Goal: Navigation & Orientation: Understand site structure

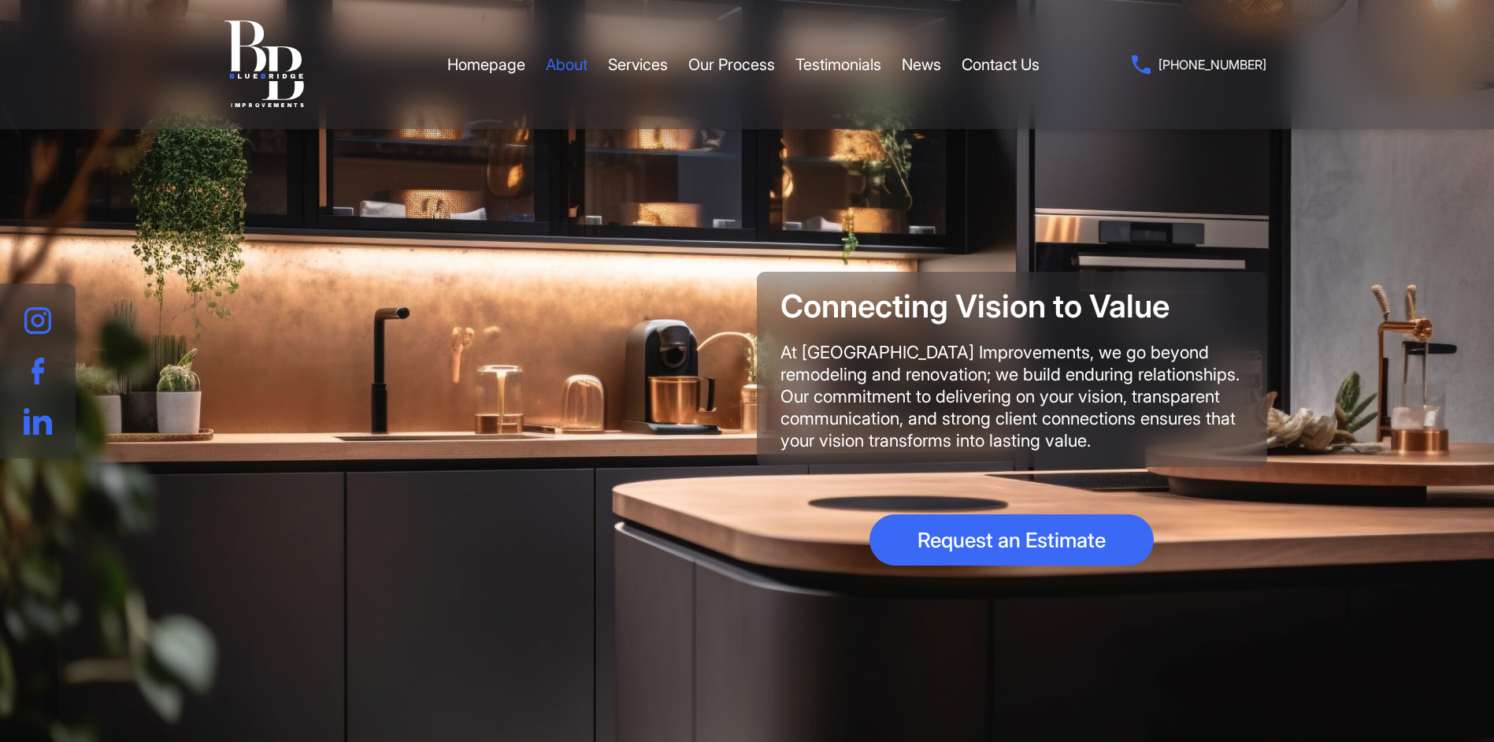
click at [566, 67] on link "About" at bounding box center [567, 64] width 42 height 47
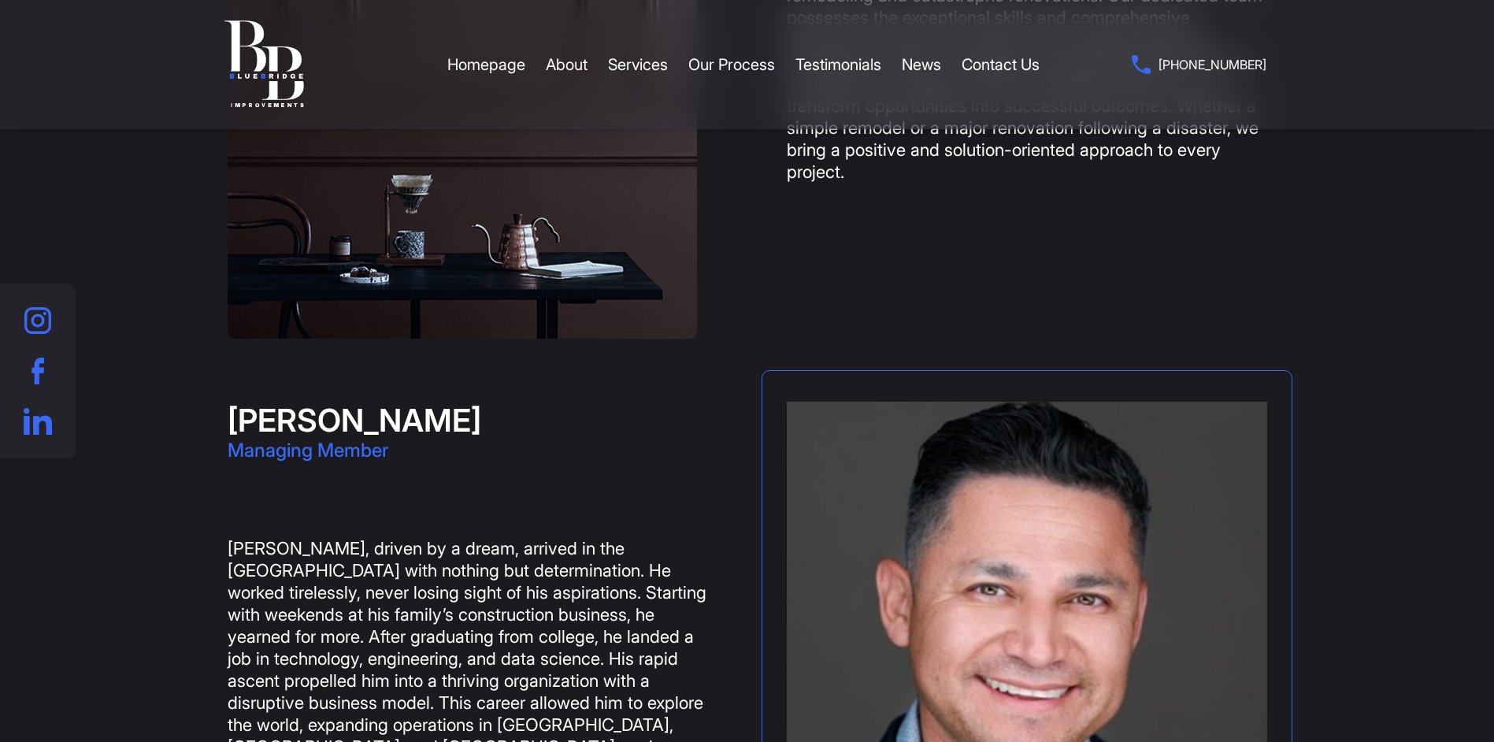
scroll to position [1359, 0]
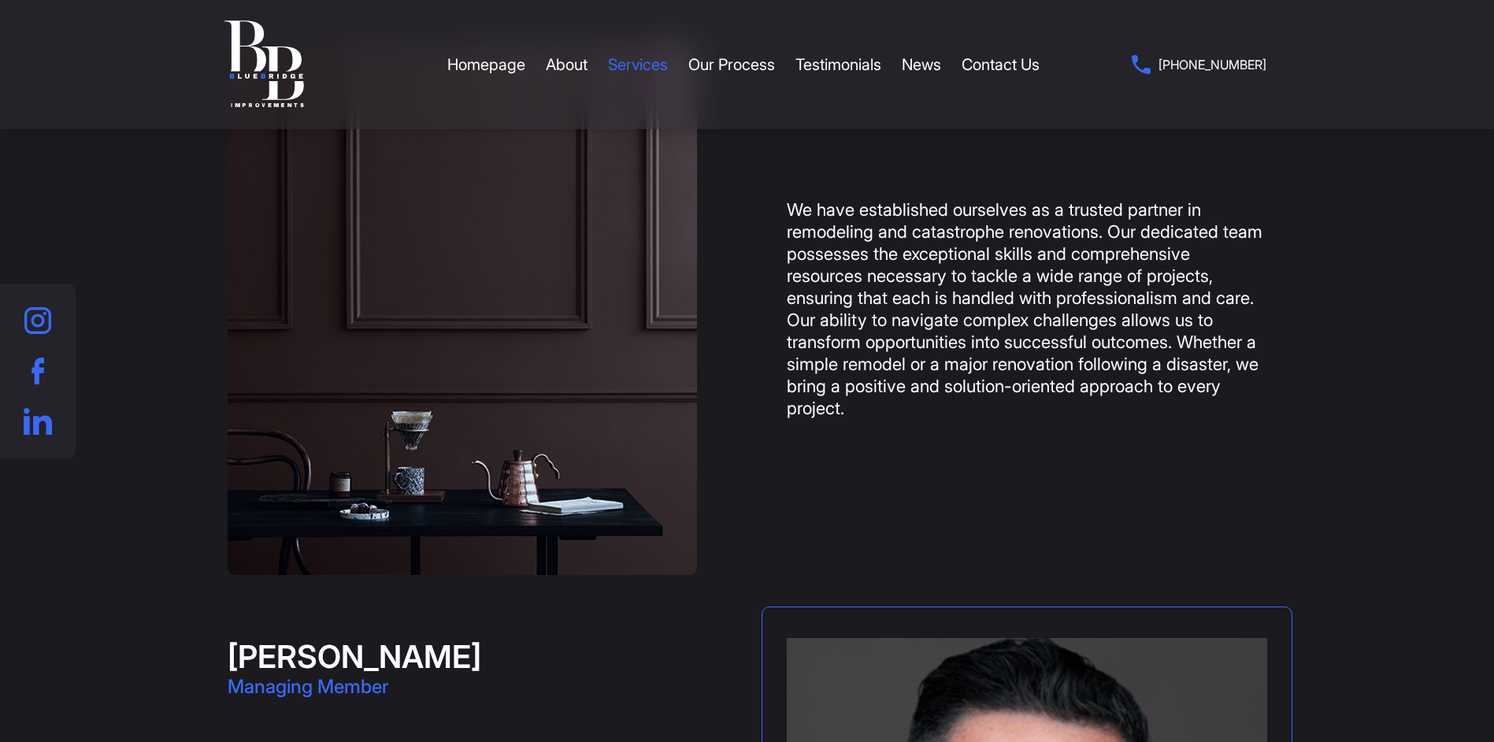
click at [658, 65] on link "Services" at bounding box center [638, 64] width 60 height 47
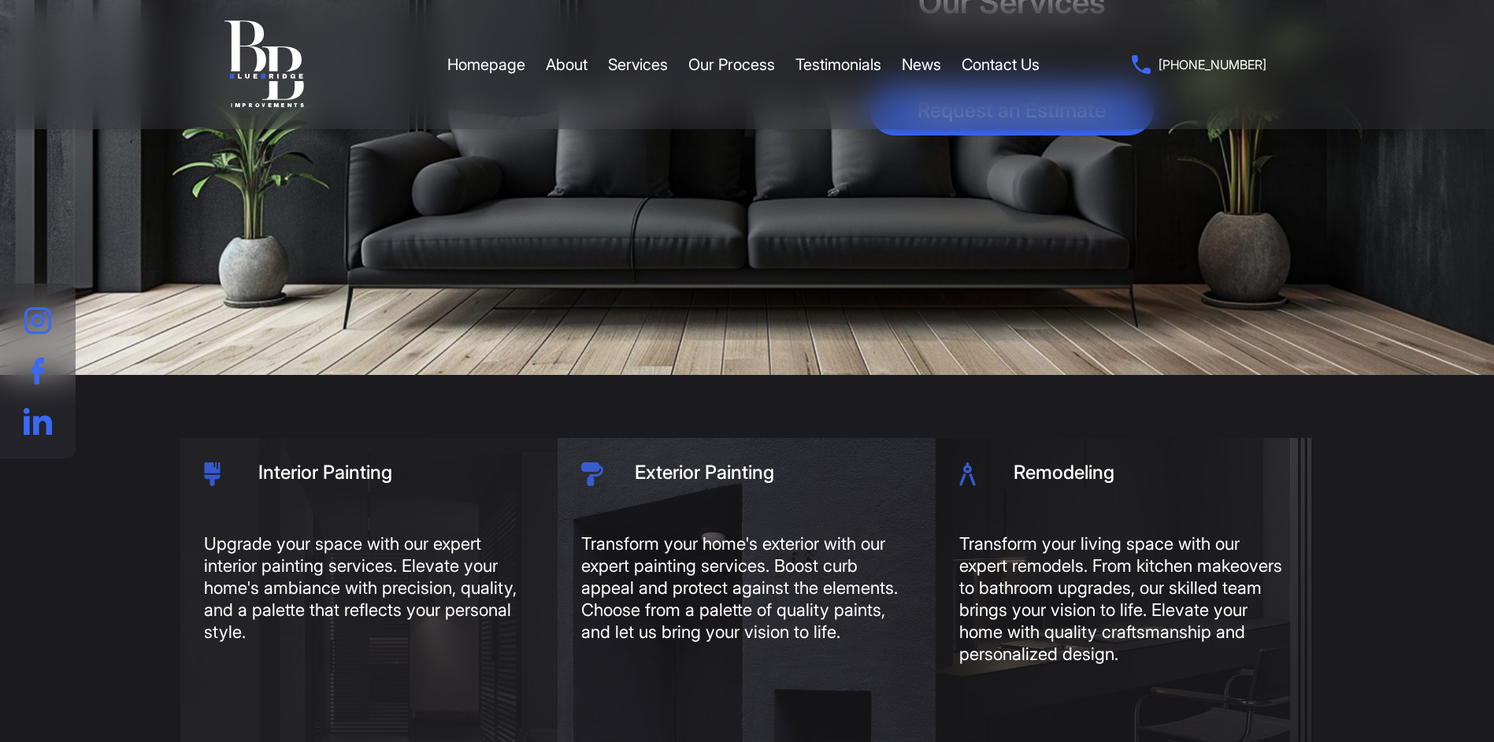
scroll to position [288, 0]
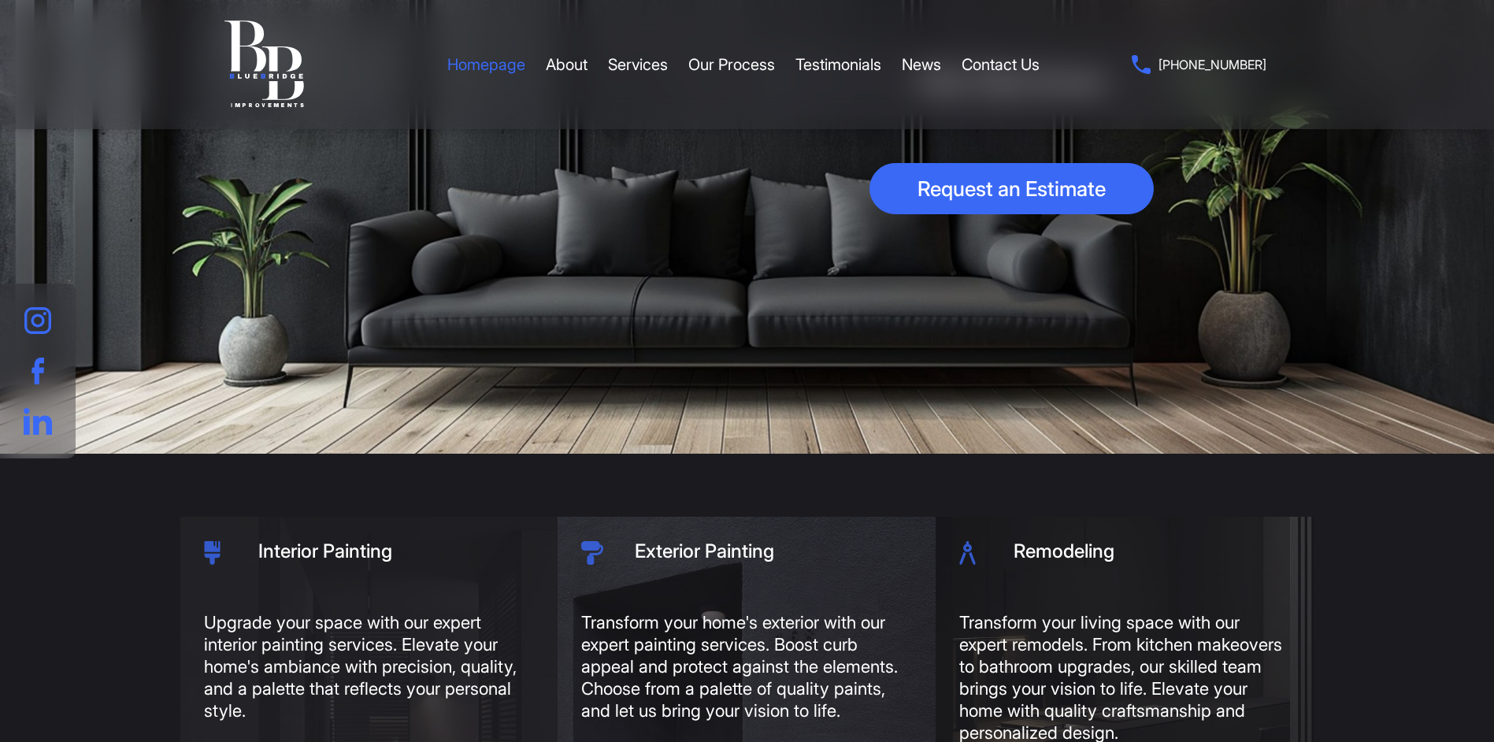
click at [466, 70] on link "Homepage" at bounding box center [486, 64] width 78 height 47
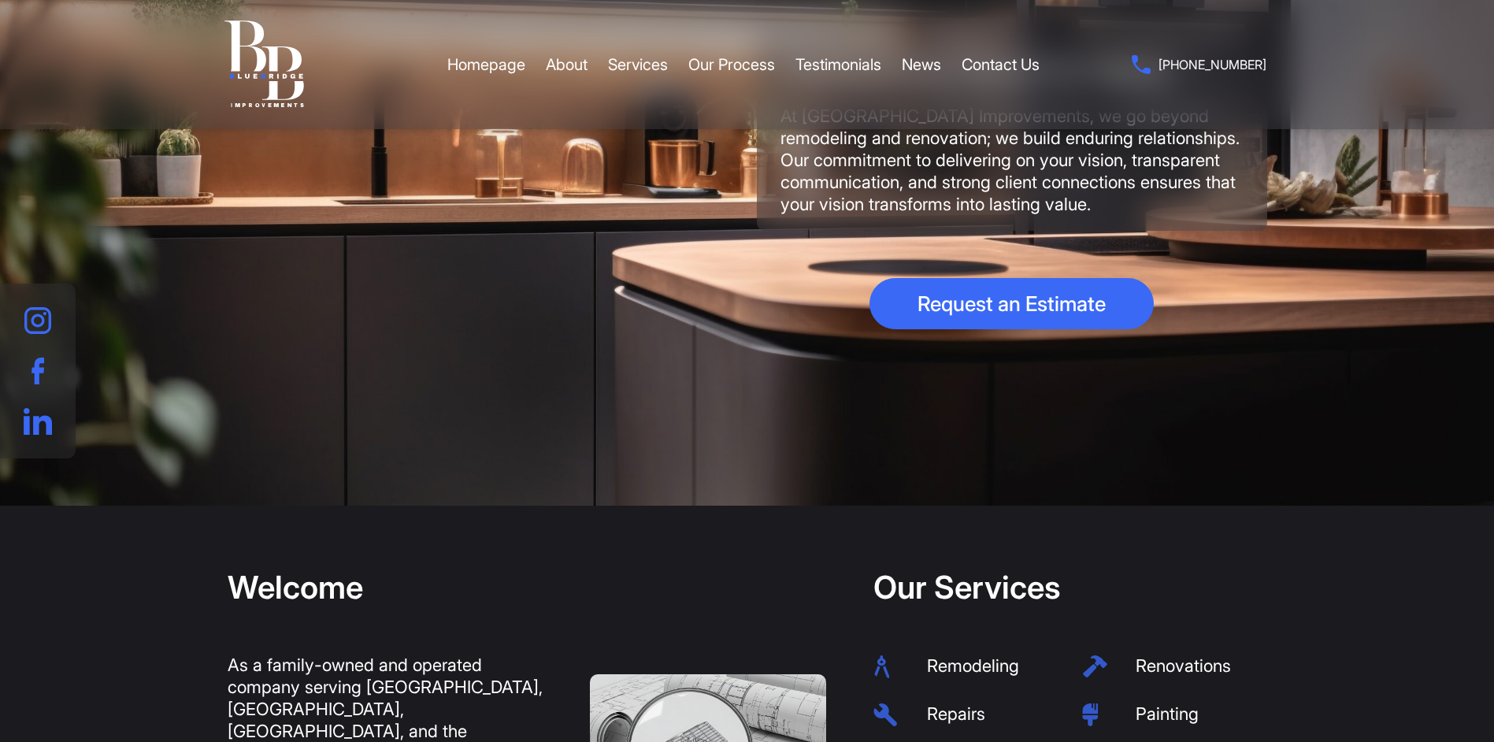
scroll to position [472, 0]
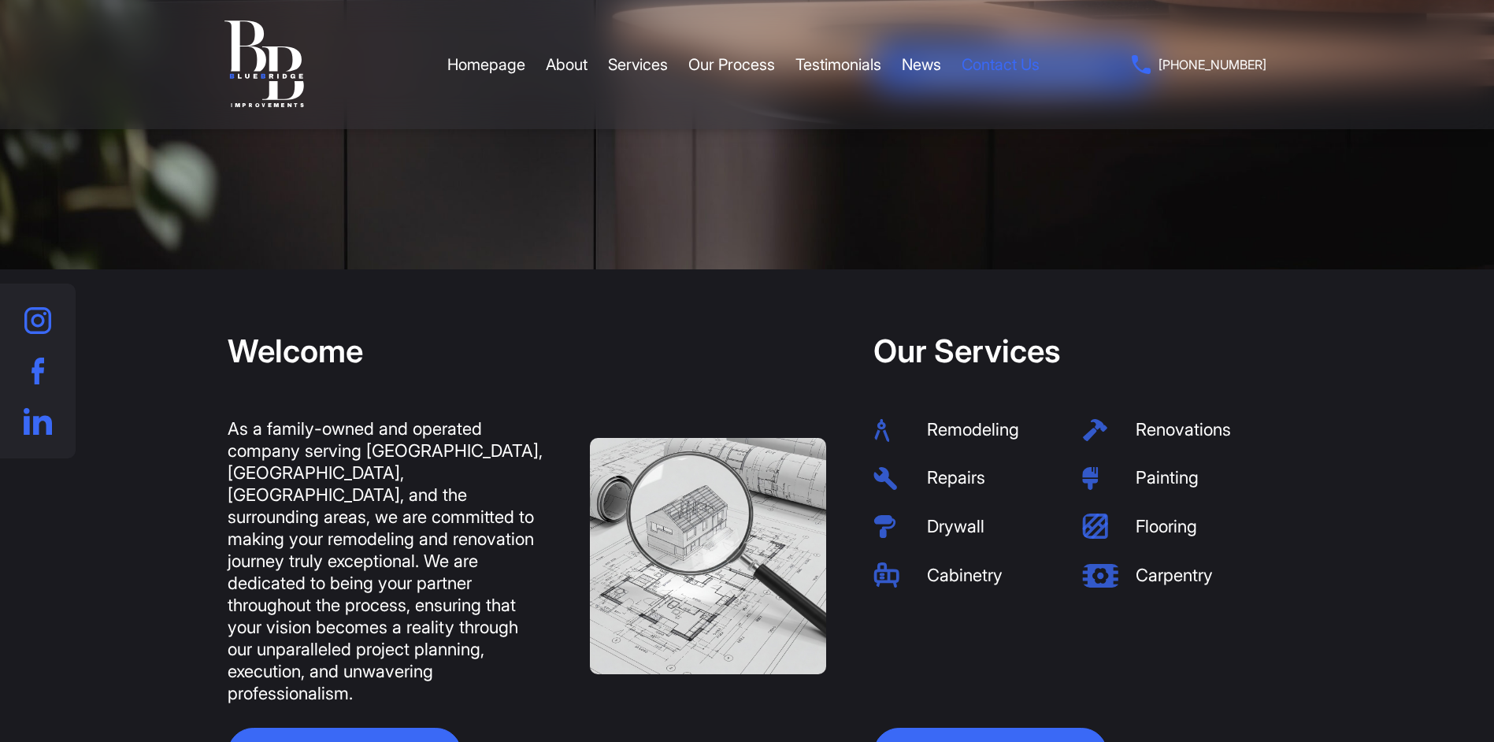
click at [1013, 63] on link "Contact Us" at bounding box center [1000, 64] width 78 height 47
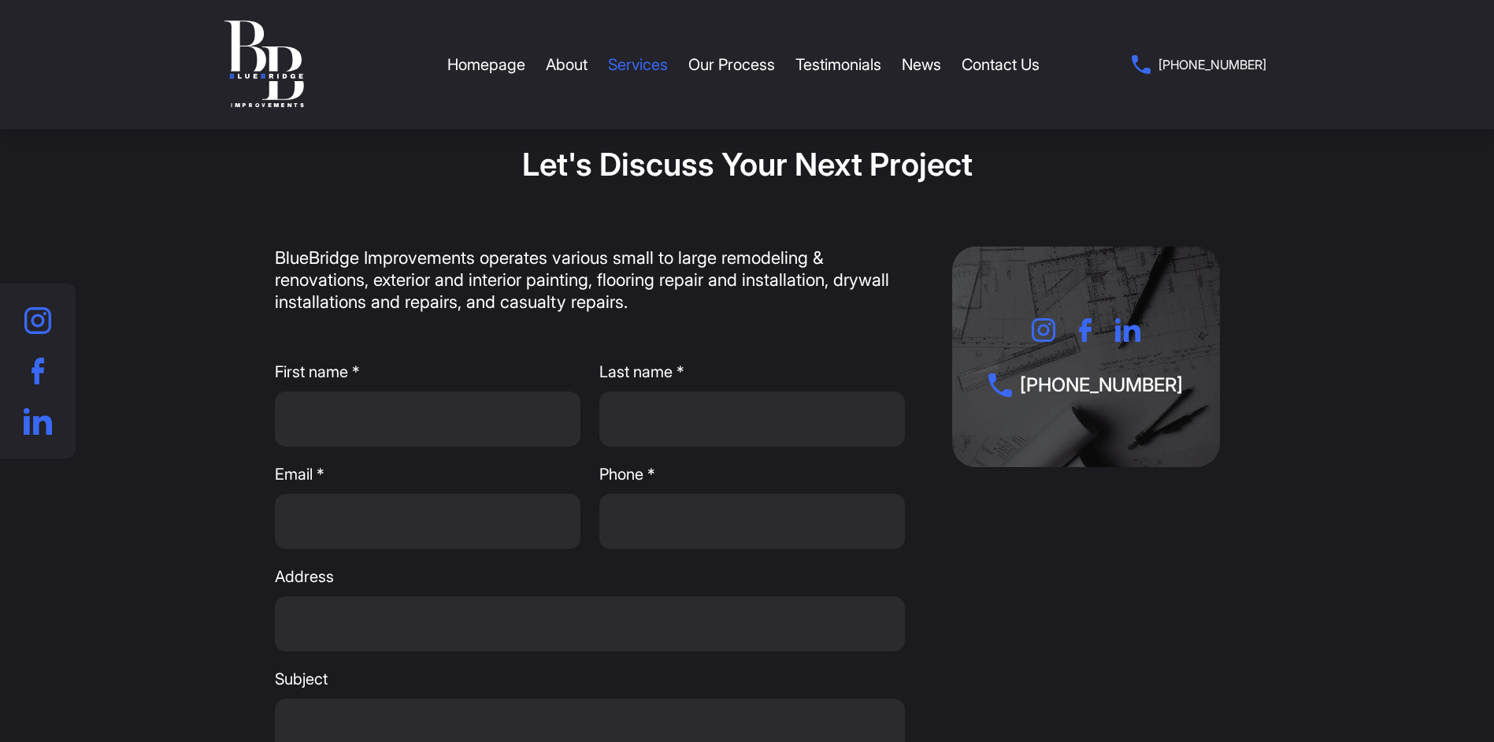
click at [638, 71] on link "Services" at bounding box center [638, 64] width 60 height 47
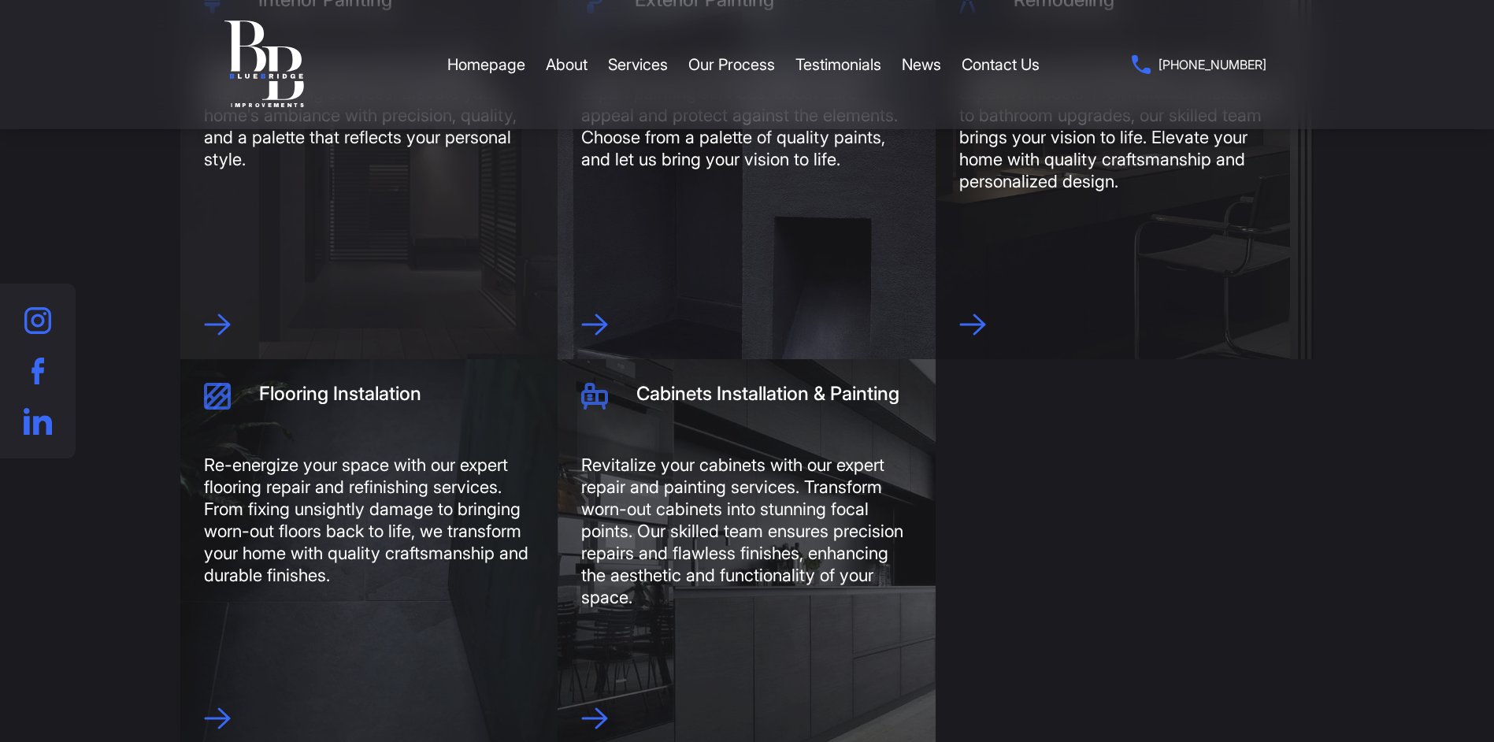
scroll to position [524, 0]
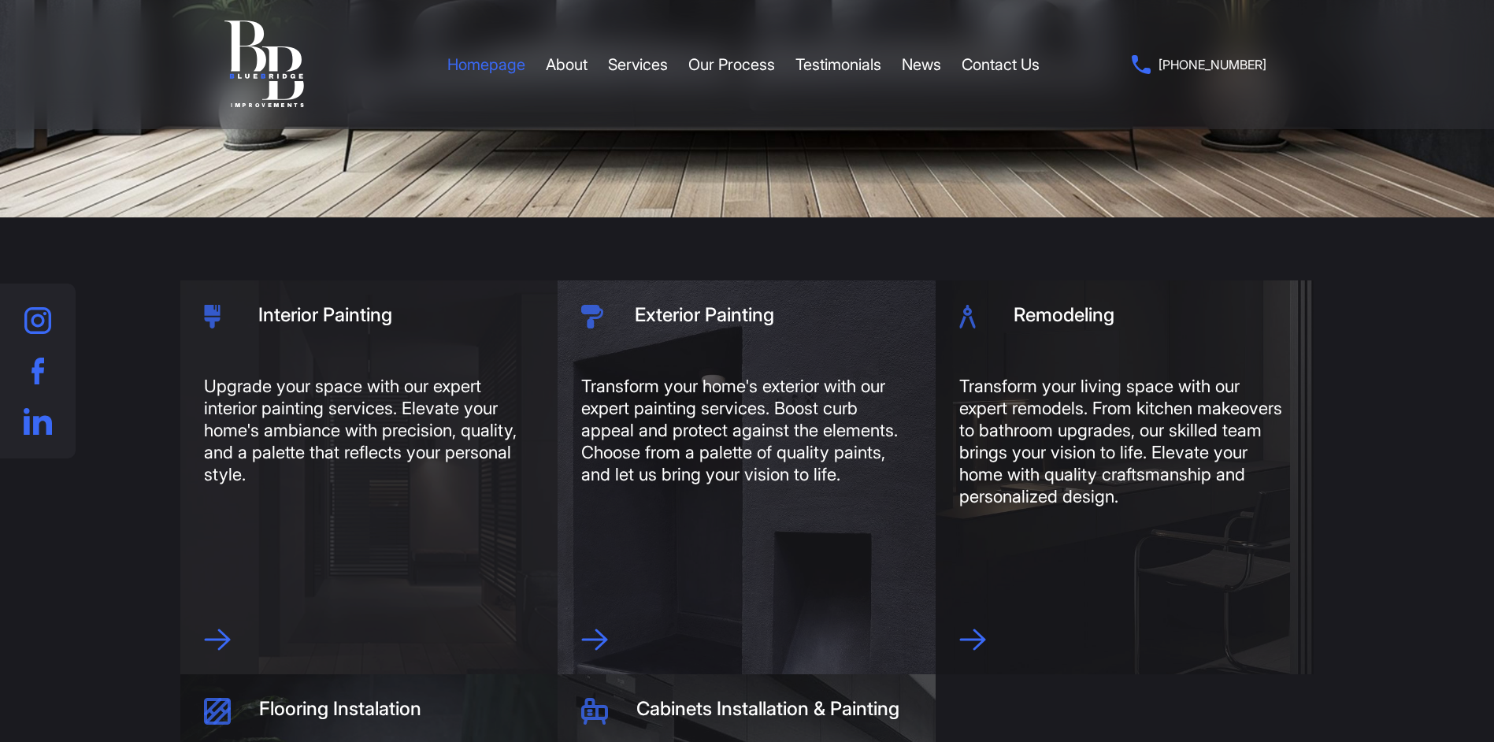
click at [494, 58] on link "Homepage" at bounding box center [486, 64] width 78 height 47
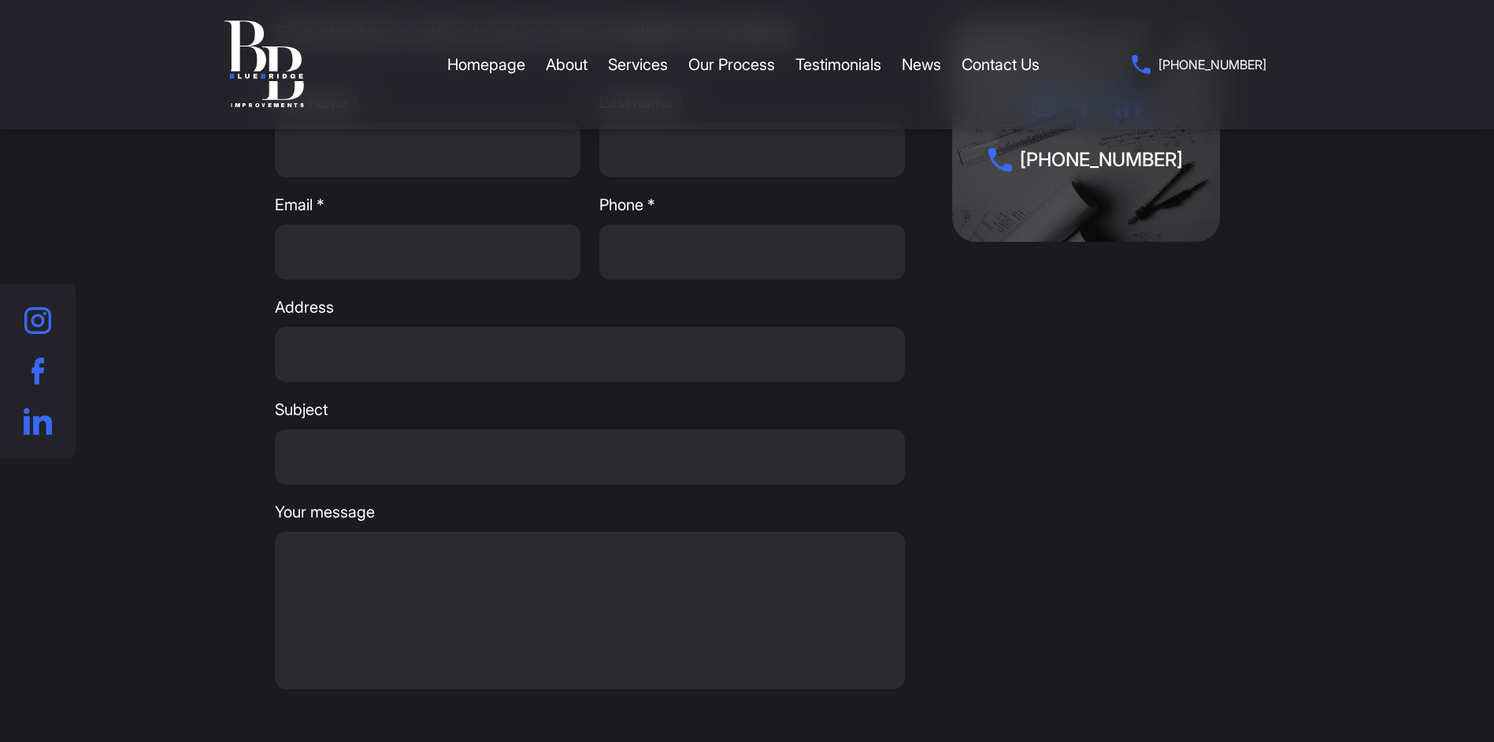
scroll to position [2998, 0]
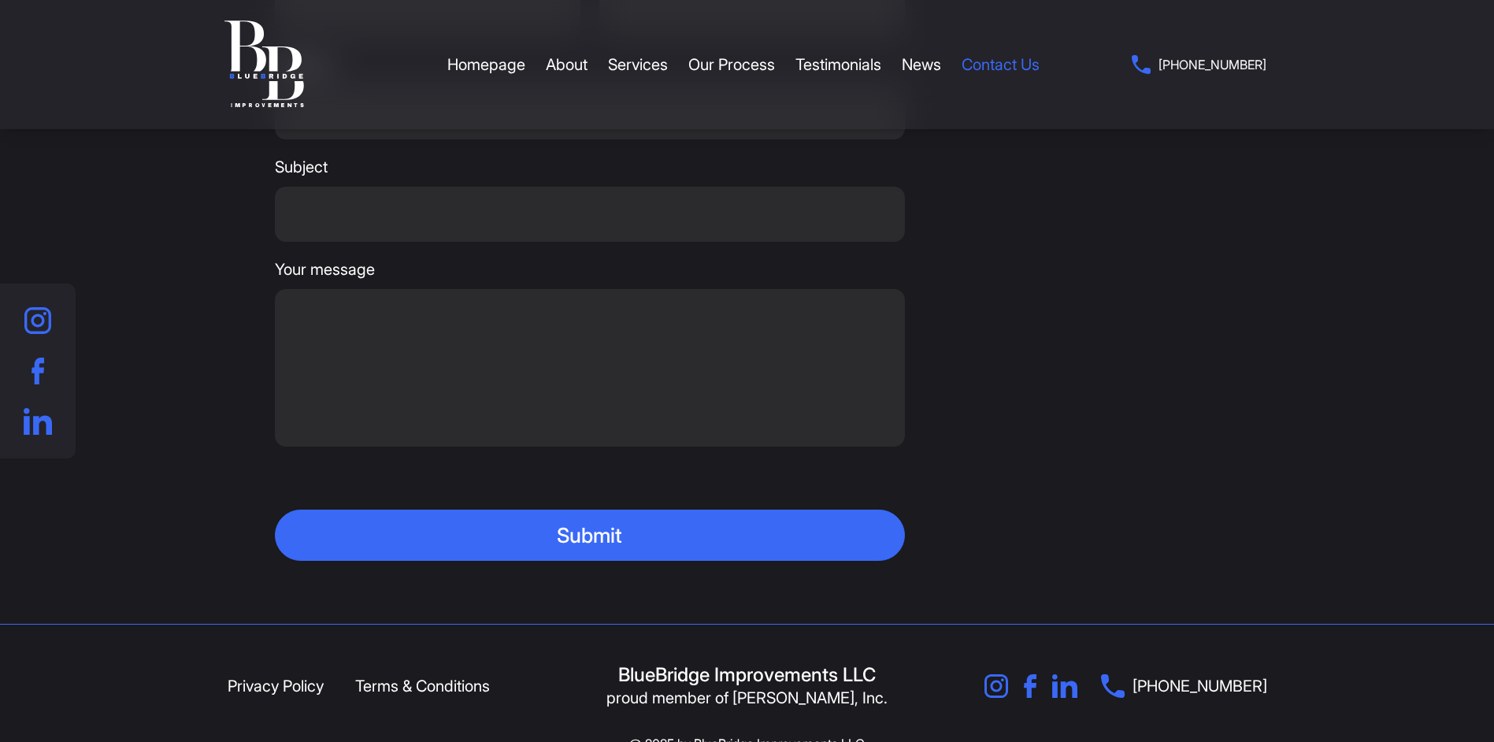
click at [1009, 69] on link "Contact Us" at bounding box center [1000, 64] width 78 height 47
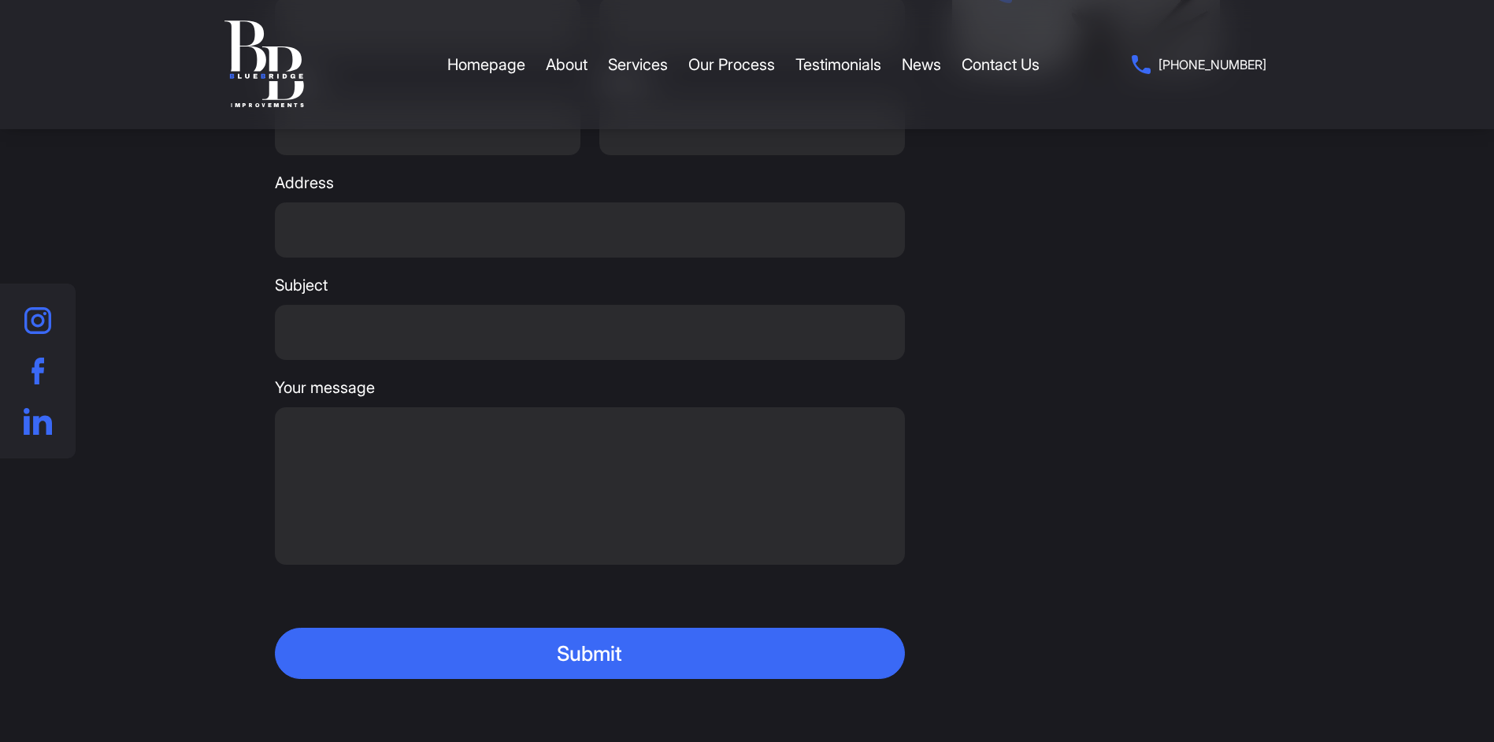
scroll to position [556, 0]
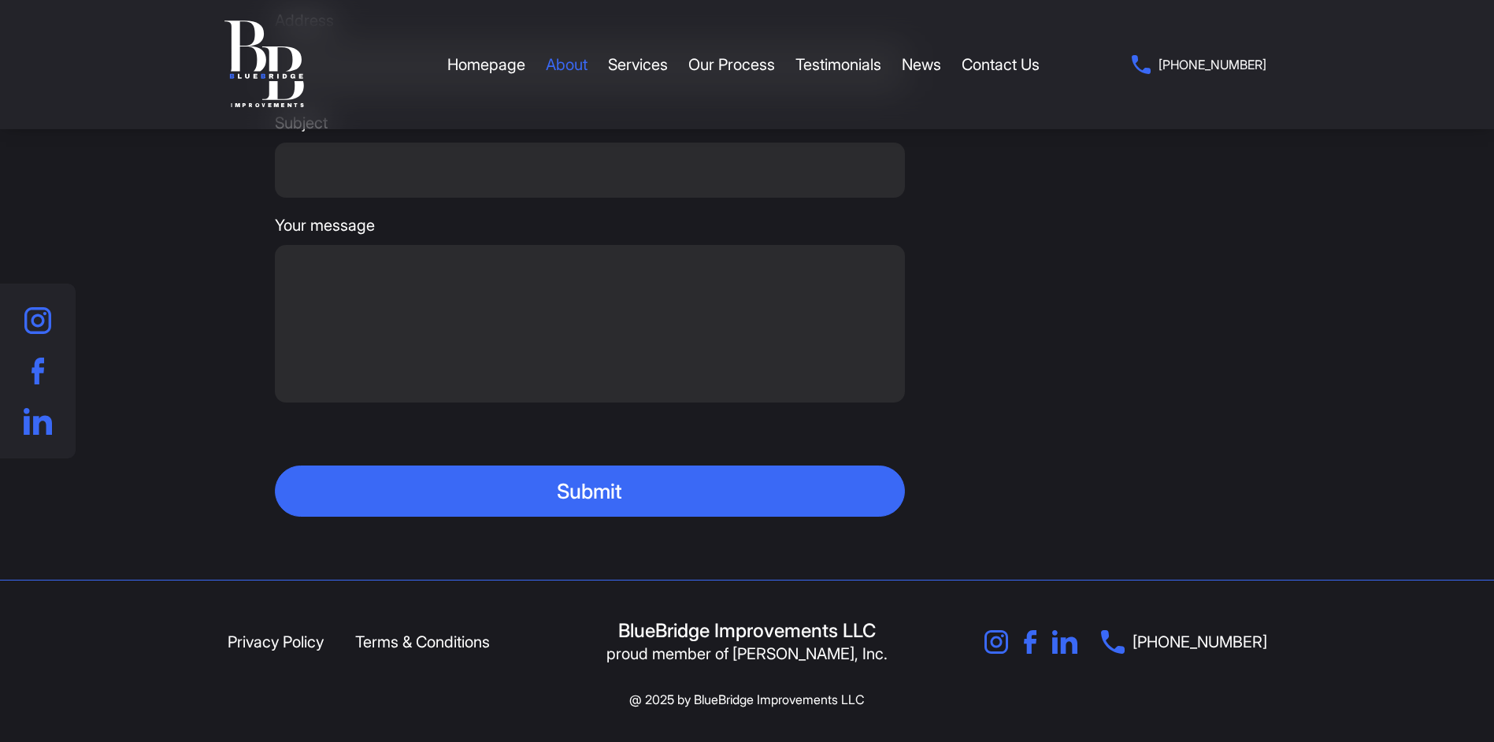
click at [585, 65] on link "About" at bounding box center [567, 64] width 42 height 47
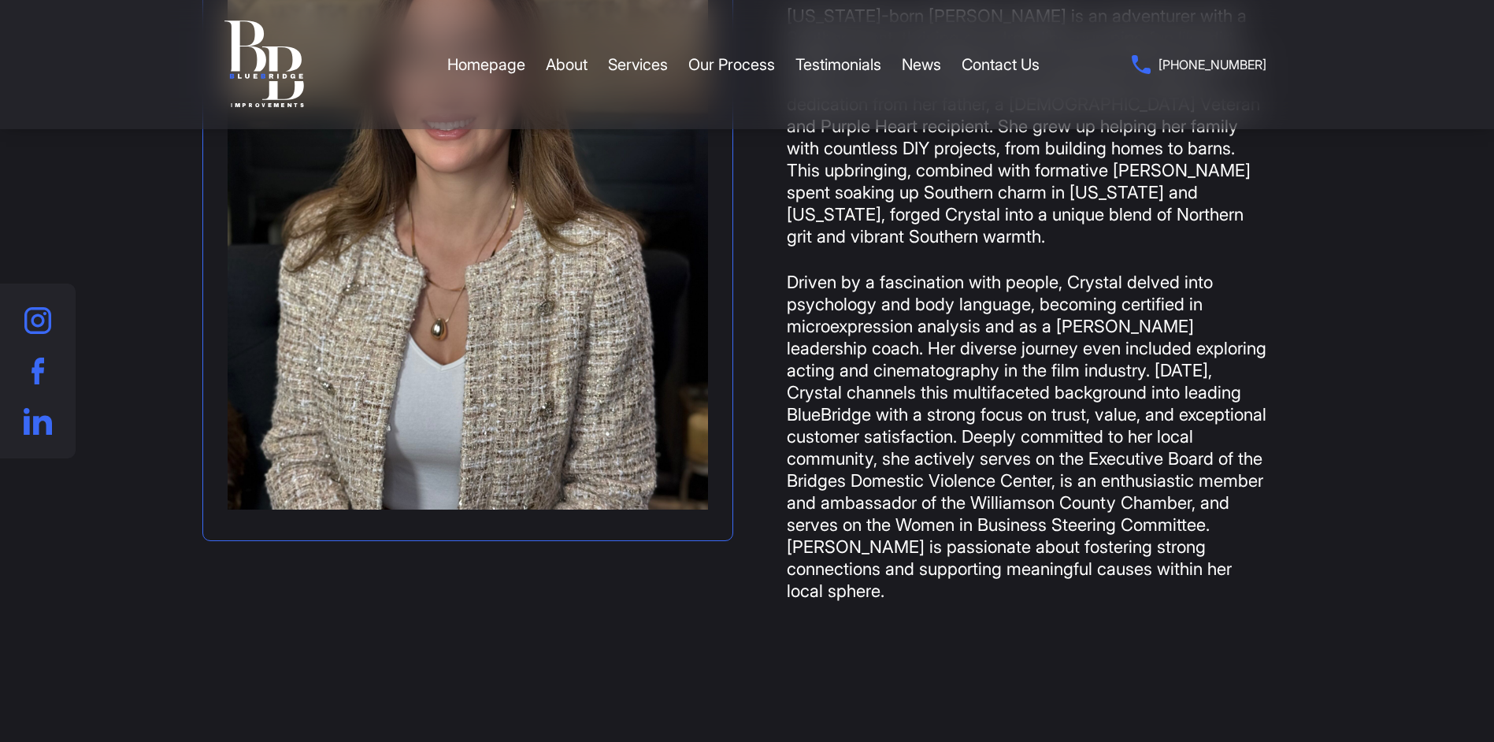
scroll to position [2520, 0]
